Goal: Information Seeking & Learning: Check status

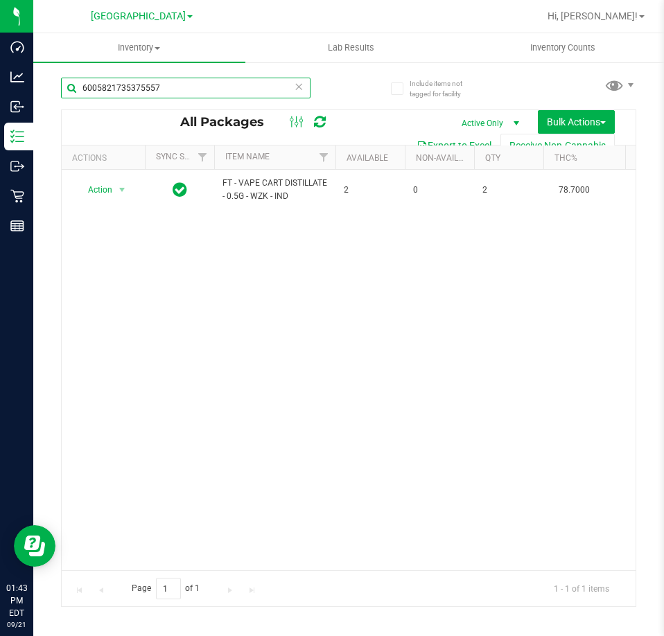
click at [164, 87] on input "6005821735375557" at bounding box center [185, 88] width 249 height 21
type input "fix"
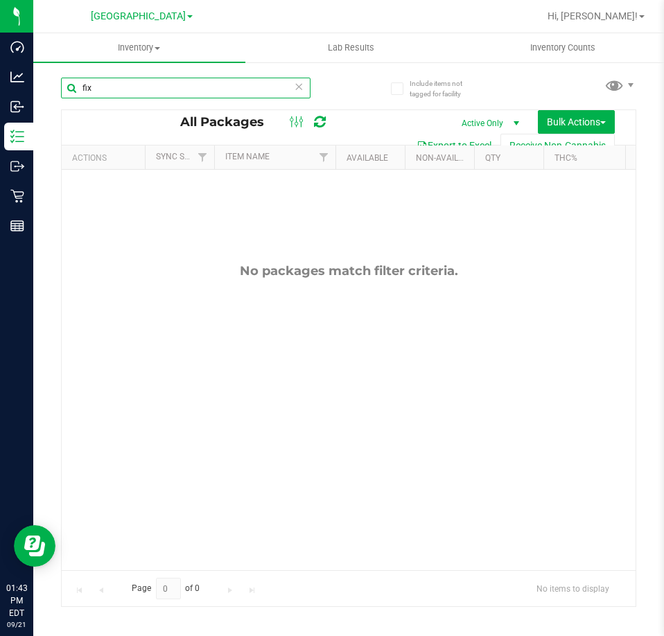
click at [147, 85] on input "fix" at bounding box center [185, 88] width 249 height 21
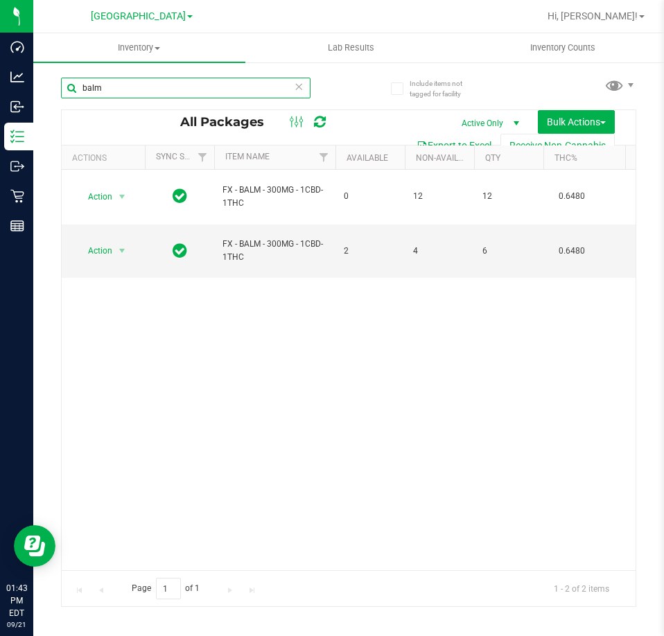
type input "balm"
